Goal: Task Accomplishment & Management: Complete application form

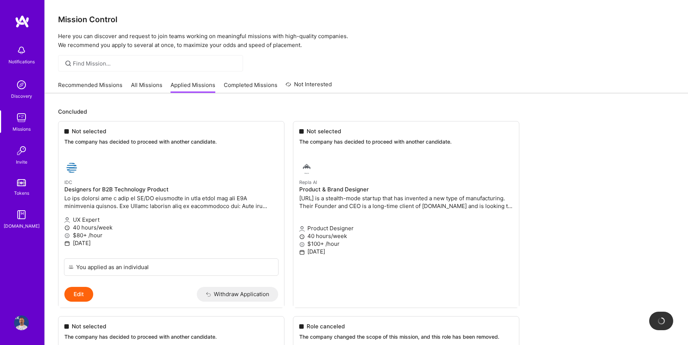
click at [162, 84] on div "Recommended Missions All Missions Applied Missions Completed Missions Not Inter…" at bounding box center [195, 85] width 274 height 16
click at [151, 86] on link "All Missions" at bounding box center [146, 87] width 31 height 12
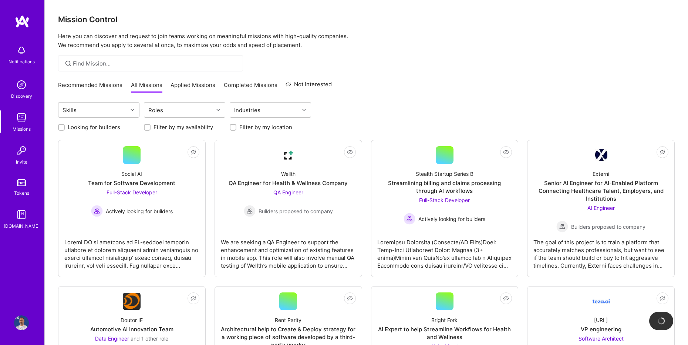
click at [232, 127] on input "Filter by my location" at bounding box center [233, 127] width 5 height 5
checkbox input "true"
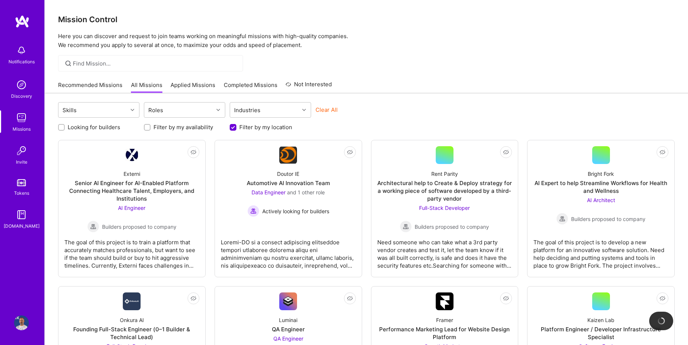
click at [189, 128] on label "Filter by my availability" at bounding box center [184, 127] width 60 height 8
click at [151, 128] on input "Filter by my availability" at bounding box center [147, 127] width 5 height 5
checkbox input "true"
click at [189, 108] on div "Roles" at bounding box center [178, 110] width 69 height 15
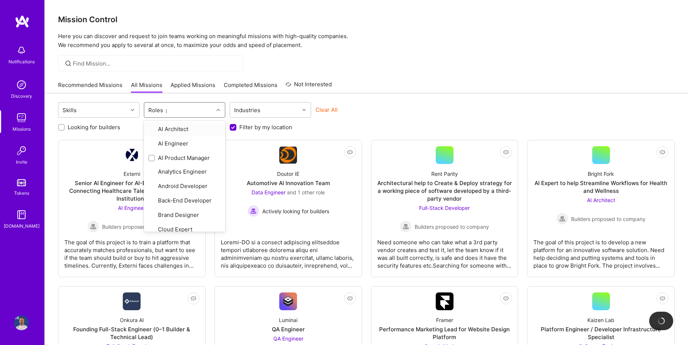
type input "pro"
click at [152, 130] on input "checkbox" at bounding box center [152, 129] width 5 height 5
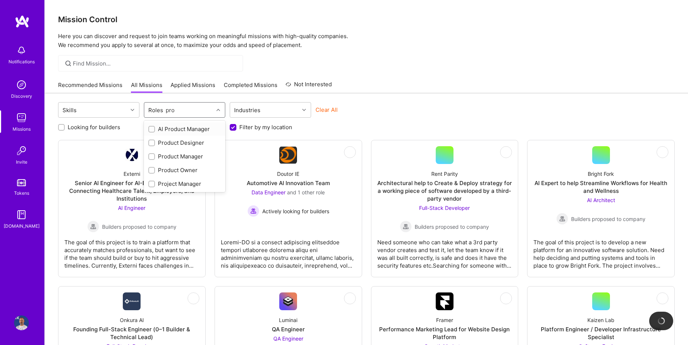
checkbox input "true"
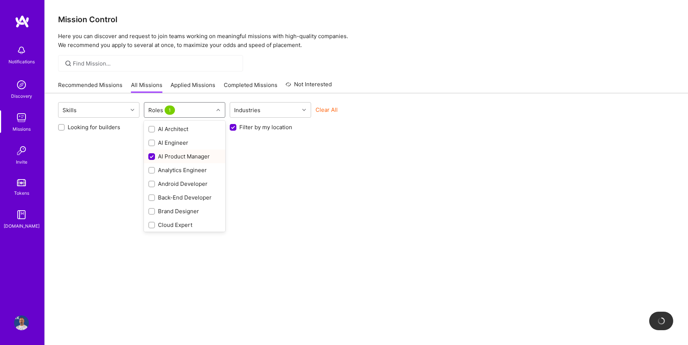
click at [152, 157] on input "checkbox" at bounding box center [152, 157] width 7 height 7
checkbox input "false"
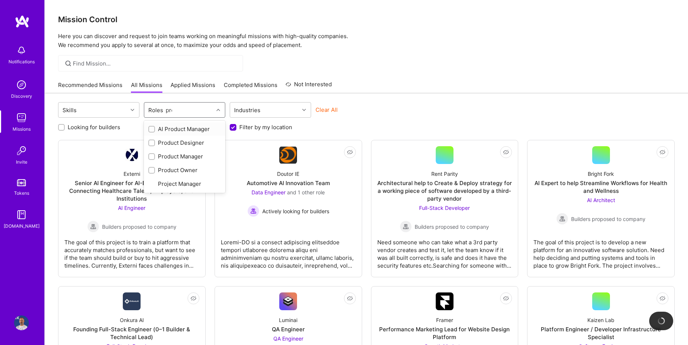
type input "prod"
click at [152, 158] on input "checkbox" at bounding box center [152, 156] width 5 height 5
checkbox input "true"
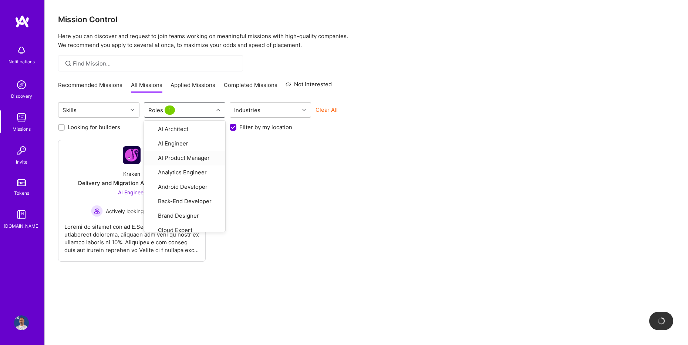
click at [345, 181] on div "Not Interested Kraken Delivery and Migration Agentic Platform AI Engineer Activ…" at bounding box center [366, 201] width 617 height 122
click at [214, 110] on div at bounding box center [219, 110] width 11 height 10
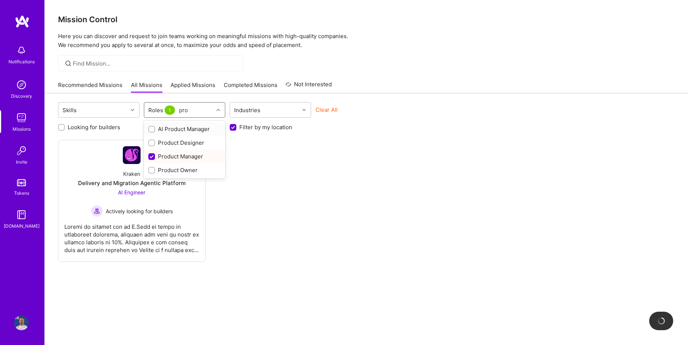
type input "prod"
click at [151, 156] on input "checkbox" at bounding box center [152, 157] width 7 height 7
checkbox input "false"
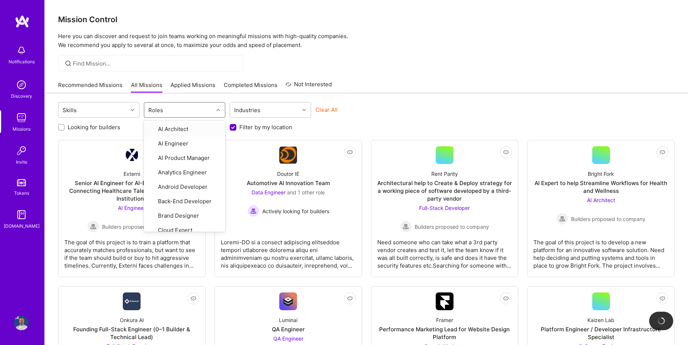
click at [235, 128] on input "Filter by my location" at bounding box center [234, 127] width 7 height 7
checkbox input "false"
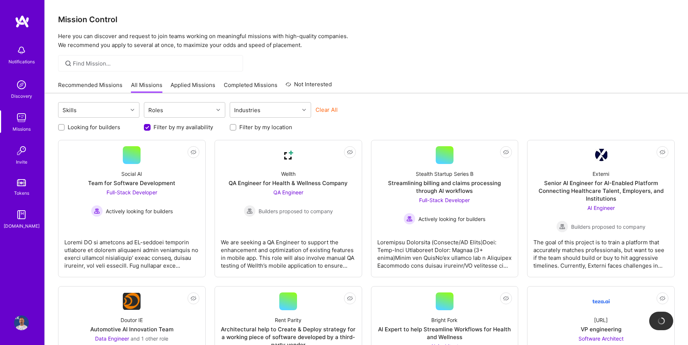
click at [336, 111] on button "Clear All" at bounding box center [327, 110] width 22 height 8
checkbox input "false"
click at [174, 114] on div "Roles" at bounding box center [178, 110] width 69 height 15
type input "prod"
click at [172, 155] on div "Product Manager" at bounding box center [184, 156] width 73 height 8
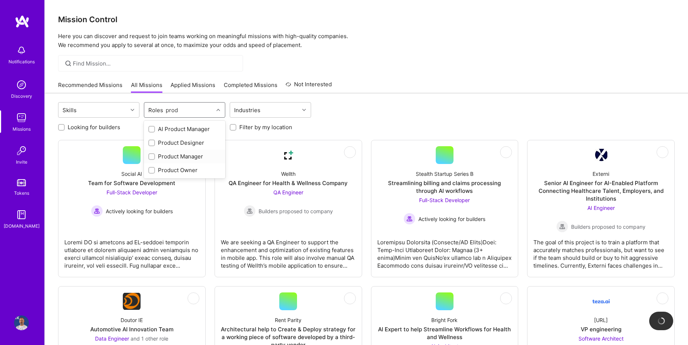
checkbox input "true"
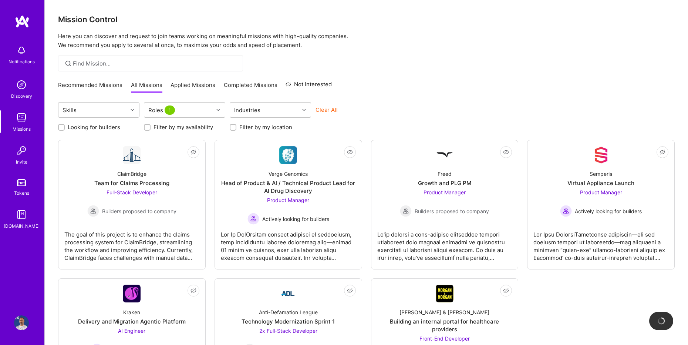
click at [402, 121] on div "Looking for builders Filter by my availability Filter by my location" at bounding box center [366, 125] width 617 height 11
click at [98, 128] on label "Looking for builders" at bounding box center [94, 127] width 53 height 8
click at [65, 128] on input "Looking for builders" at bounding box center [62, 127] width 5 height 5
checkbox input "true"
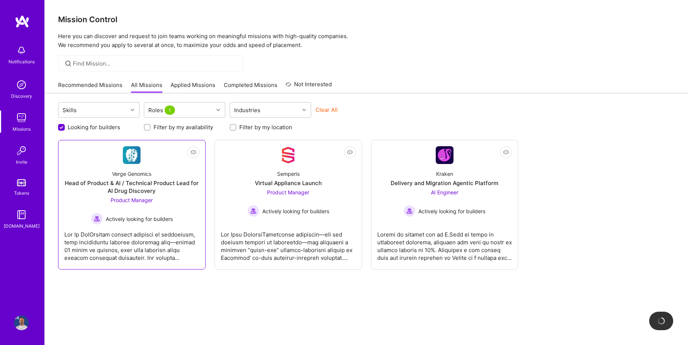
click at [156, 221] on span "Actively looking for builders" at bounding box center [139, 219] width 67 height 8
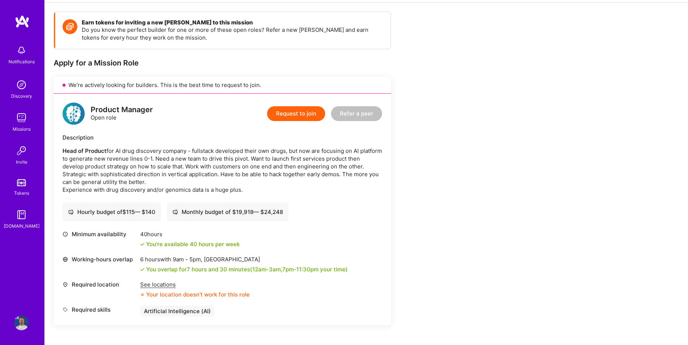
scroll to position [135, 0]
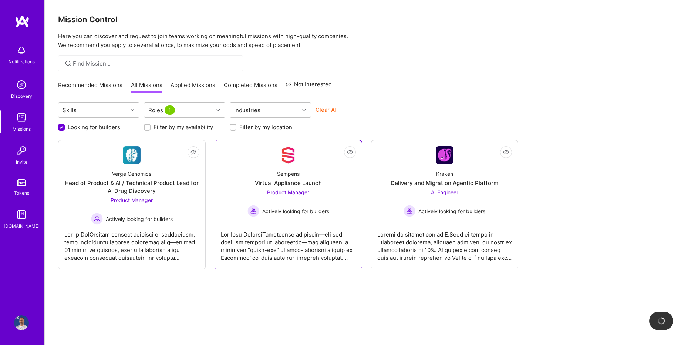
click at [302, 195] on div "Product Manager Actively looking for builders" at bounding box center [289, 202] width 82 height 28
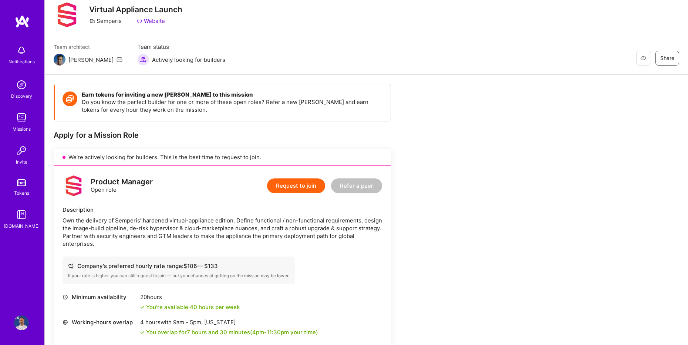
scroll to position [29, 0]
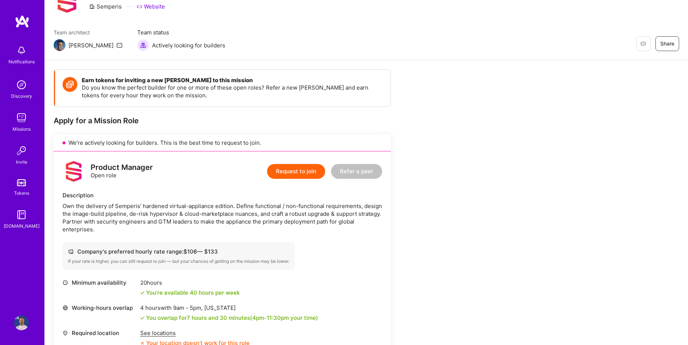
scroll to position [138, 0]
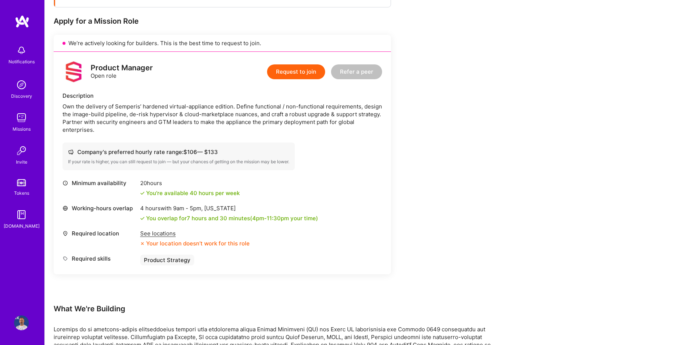
click at [160, 234] on div "See locations" at bounding box center [195, 233] width 110 height 8
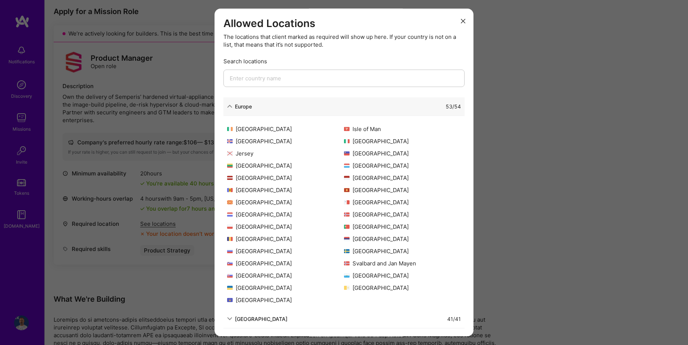
scroll to position [43, 0]
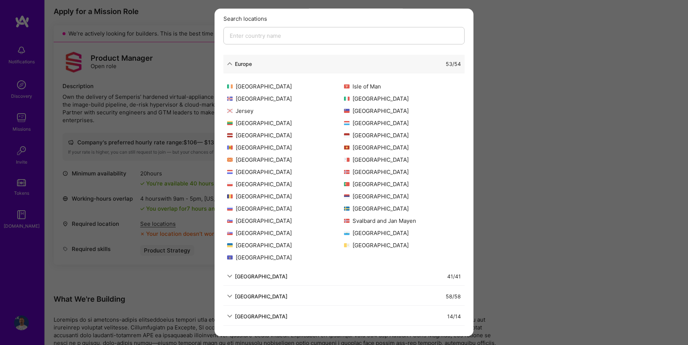
drag, startPoint x: 503, startPoint y: 214, endPoint x: 420, endPoint y: 228, distance: 84.4
click at [503, 214] on div "Allowed Locations The locations that client marked as required will show up her…" at bounding box center [344, 172] width 688 height 345
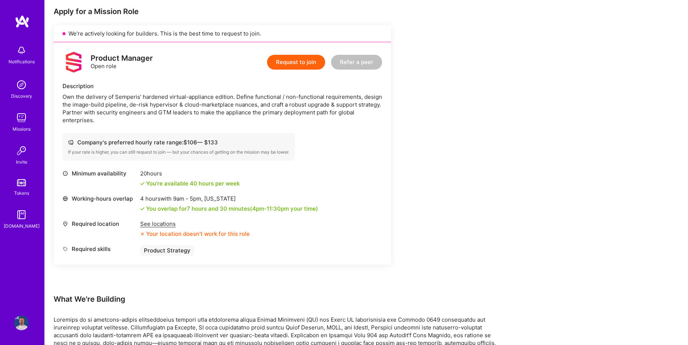
click at [302, 58] on button "Request to join" at bounding box center [296, 62] width 58 height 15
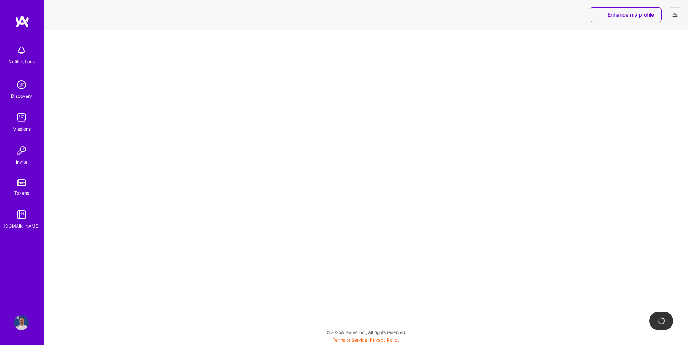
select select "TR"
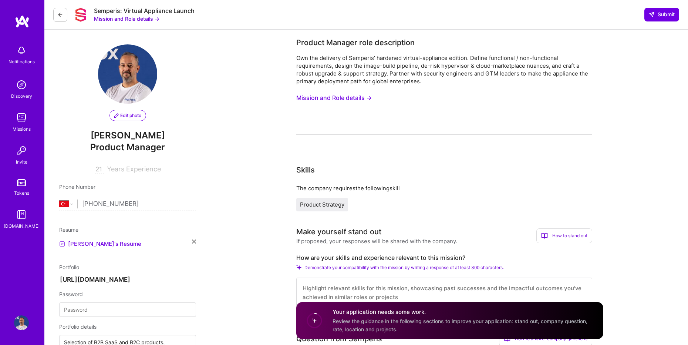
drag, startPoint x: 381, startPoint y: 239, endPoint x: 426, endPoint y: 238, distance: 44.4
click at [381, 239] on div "If proposed, your responses will be shared with the company." at bounding box center [376, 241] width 161 height 8
click at [558, 235] on div "How to stand out" at bounding box center [565, 235] width 56 height 15
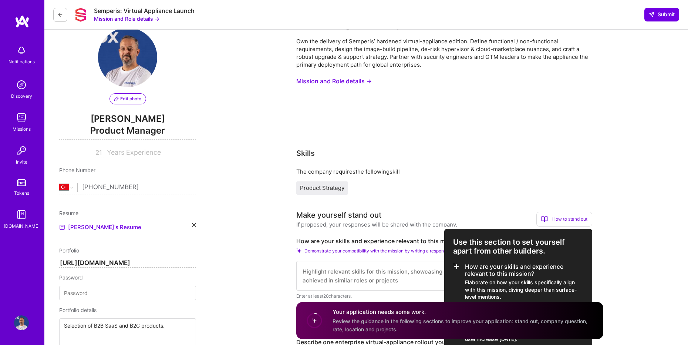
scroll to position [63, 0]
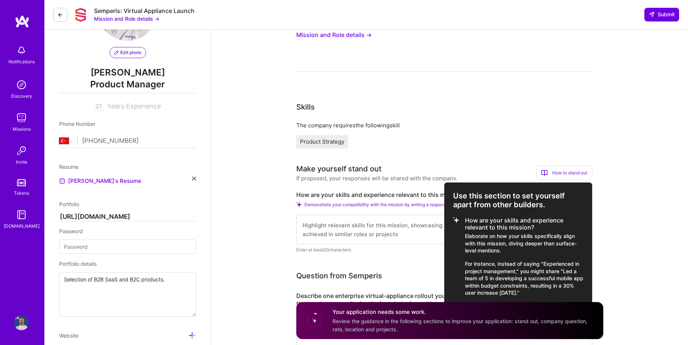
click at [490, 156] on div at bounding box center [344, 172] width 688 height 345
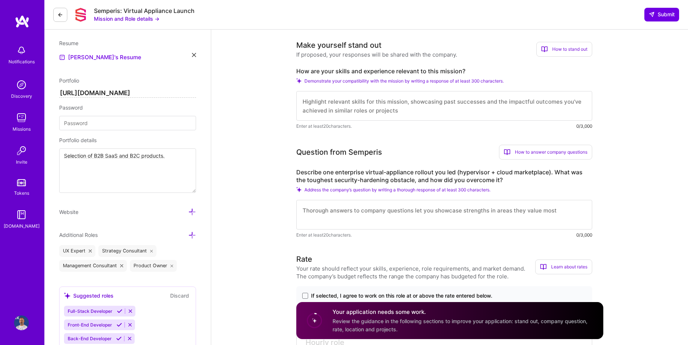
scroll to position [225, 0]
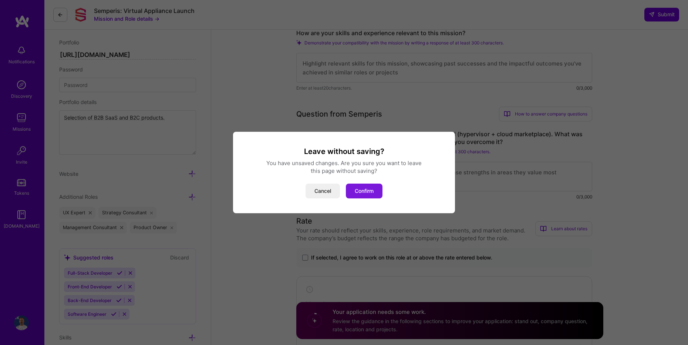
click at [370, 190] on button "Confirm" at bounding box center [364, 191] width 37 height 15
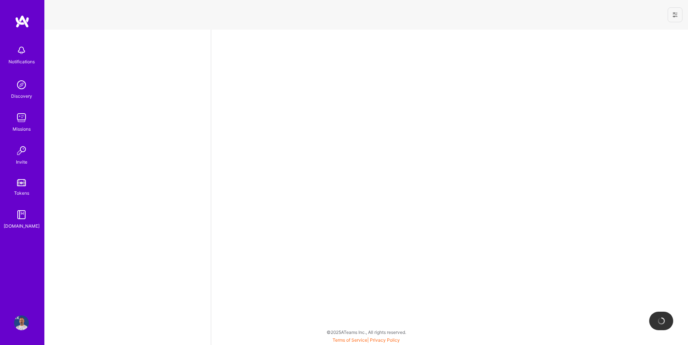
select select "TR"
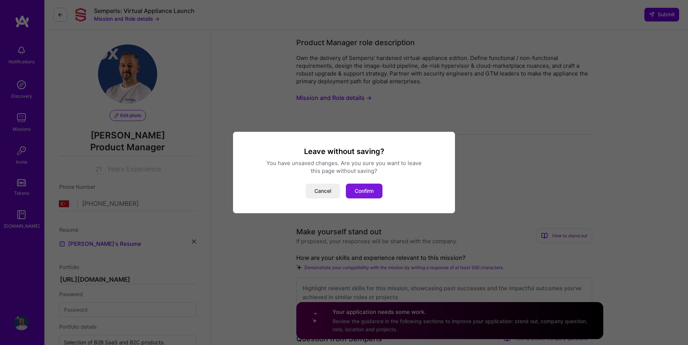
click at [370, 195] on button "Confirm" at bounding box center [364, 191] width 37 height 15
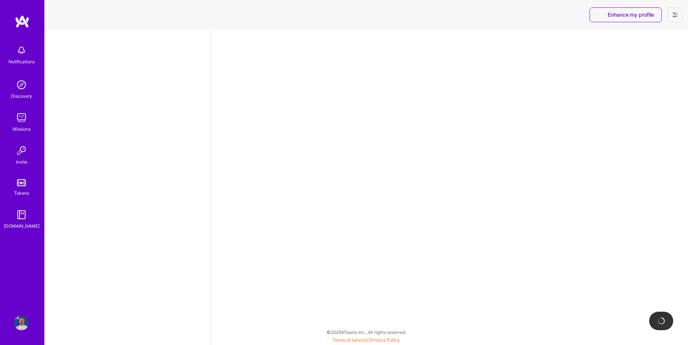
select select "TR"
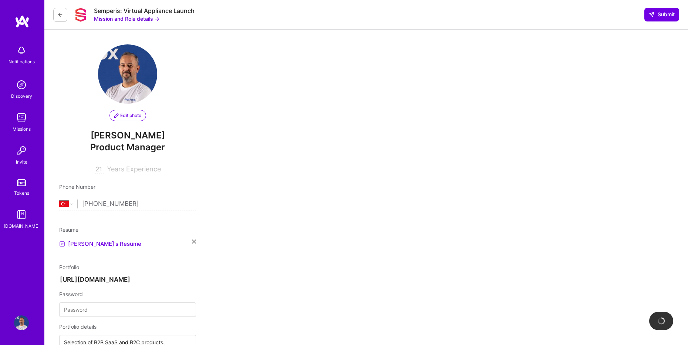
click at [13, 87] on link "Discovery" at bounding box center [22, 88] width 46 height 23
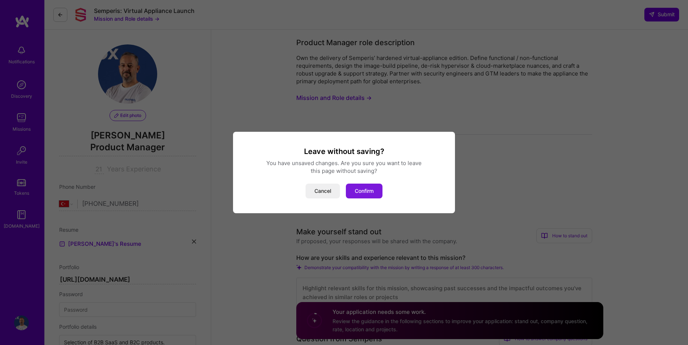
click at [373, 192] on button "Confirm" at bounding box center [364, 191] width 37 height 15
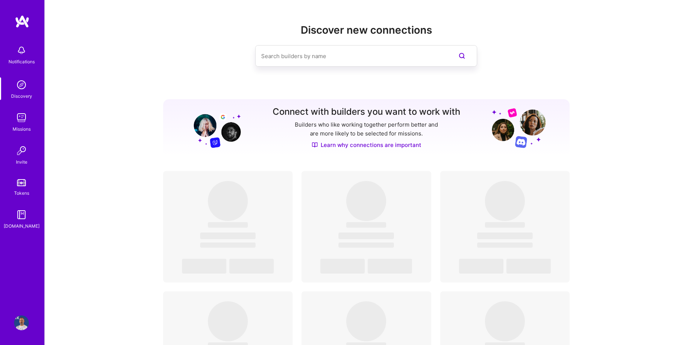
click at [27, 120] on img at bounding box center [21, 117] width 15 height 15
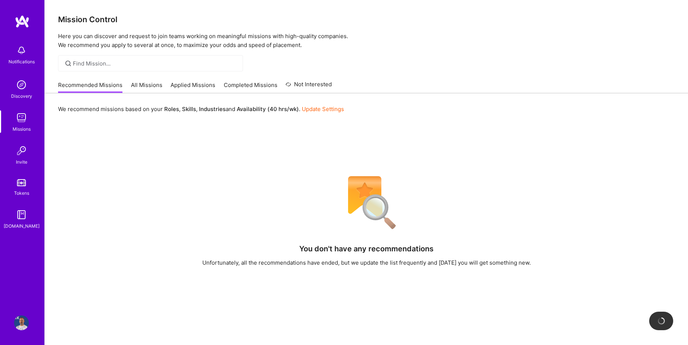
click at [194, 84] on link "Applied Missions" at bounding box center [193, 87] width 45 height 12
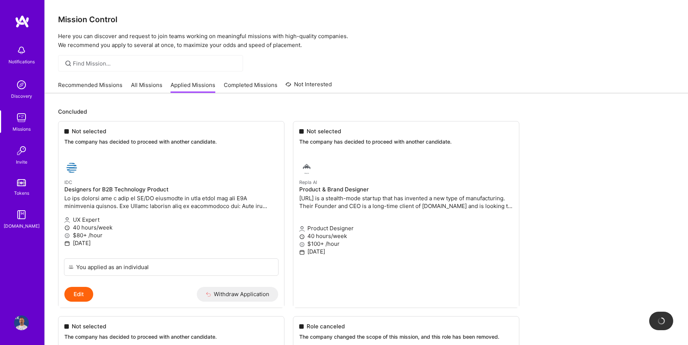
click at [148, 85] on link "All Missions" at bounding box center [146, 87] width 31 height 12
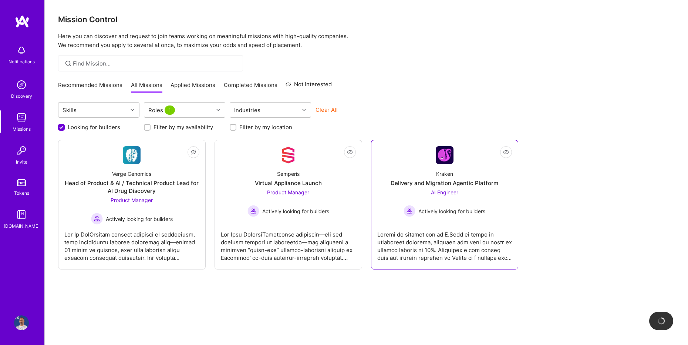
click at [490, 254] on div at bounding box center [444, 243] width 135 height 37
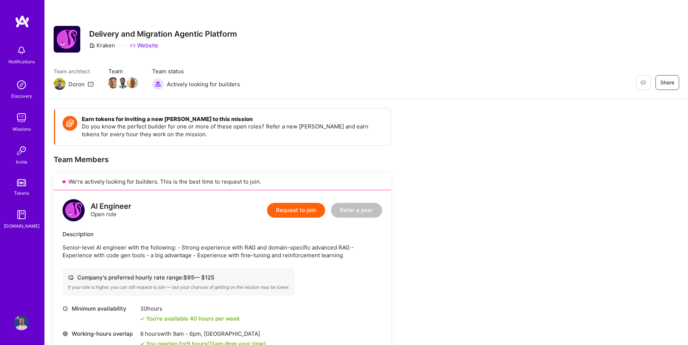
click at [20, 15] on img at bounding box center [22, 21] width 15 height 13
